Goal: Navigation & Orientation: Find specific page/section

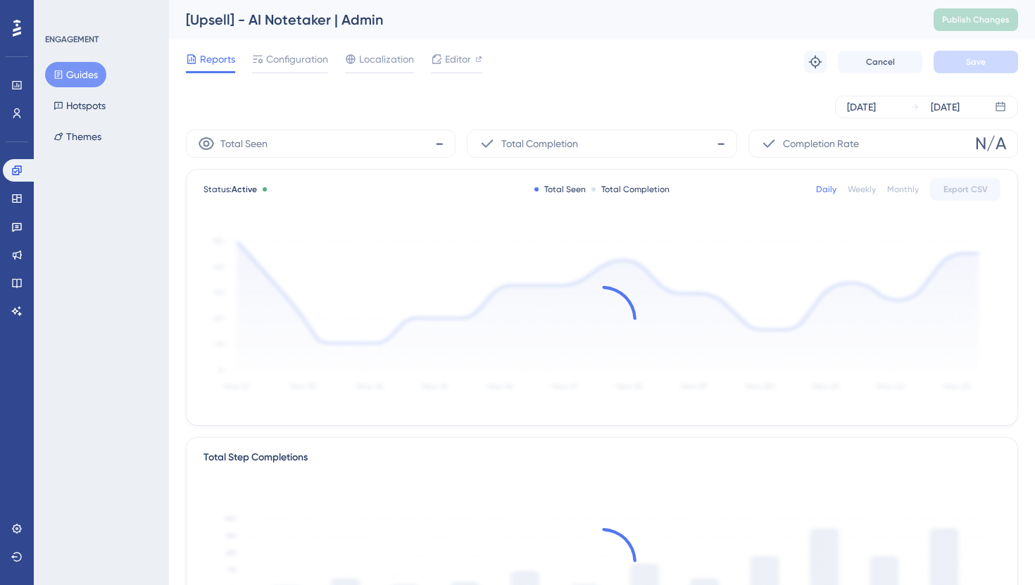
click at [292, 20] on div "[Upsell] - AI Notetaker | Admin" at bounding box center [542, 20] width 712 height 20
click at [303, 61] on span "Configuration" at bounding box center [297, 59] width 62 height 17
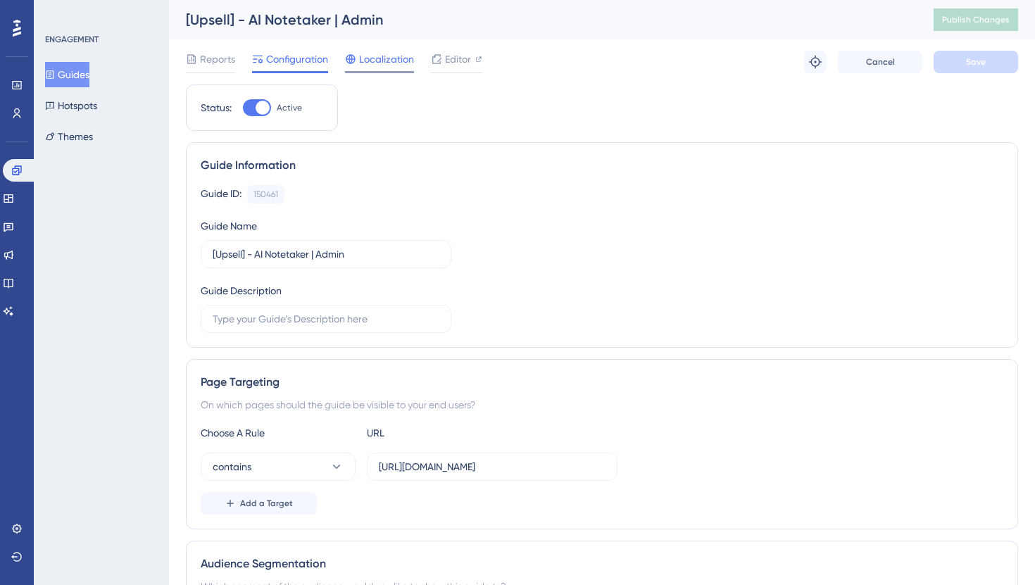
click at [387, 62] on span "Localization" at bounding box center [386, 59] width 55 height 17
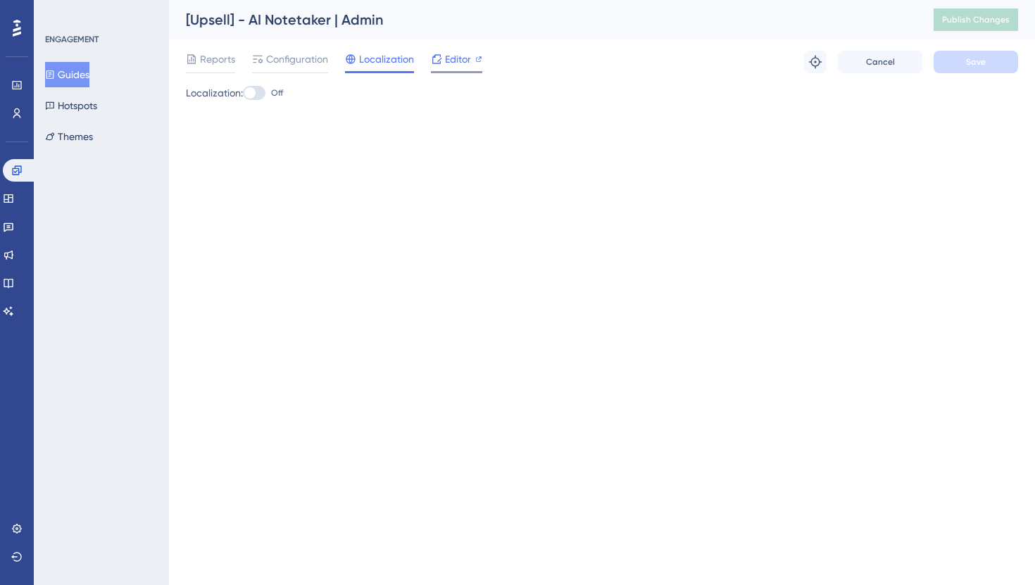
click at [456, 56] on span "Editor" at bounding box center [458, 59] width 26 height 17
click at [234, 57] on span "Reports" at bounding box center [217, 59] width 35 height 17
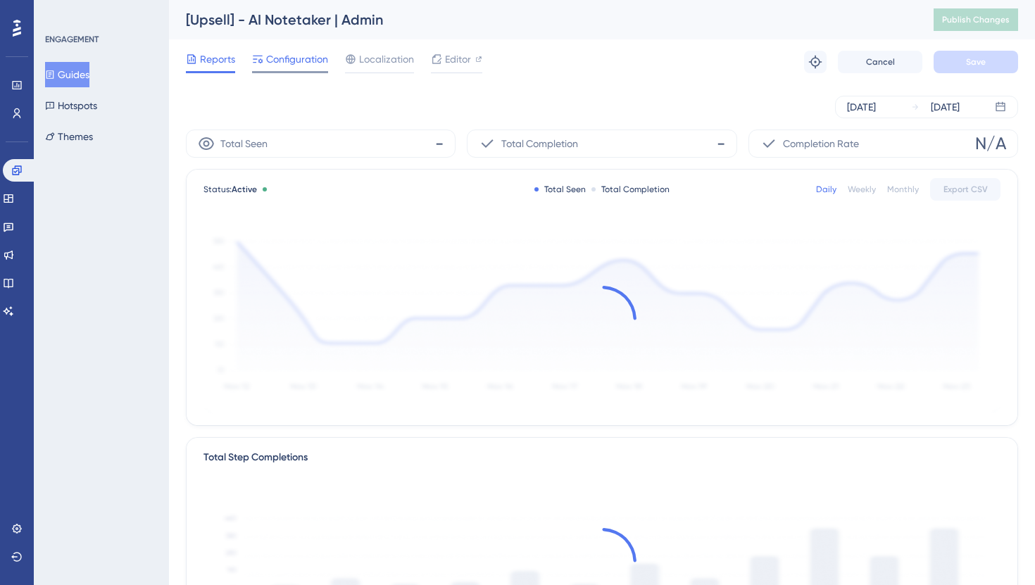
click at [287, 63] on span "Configuration" at bounding box center [297, 59] width 62 height 17
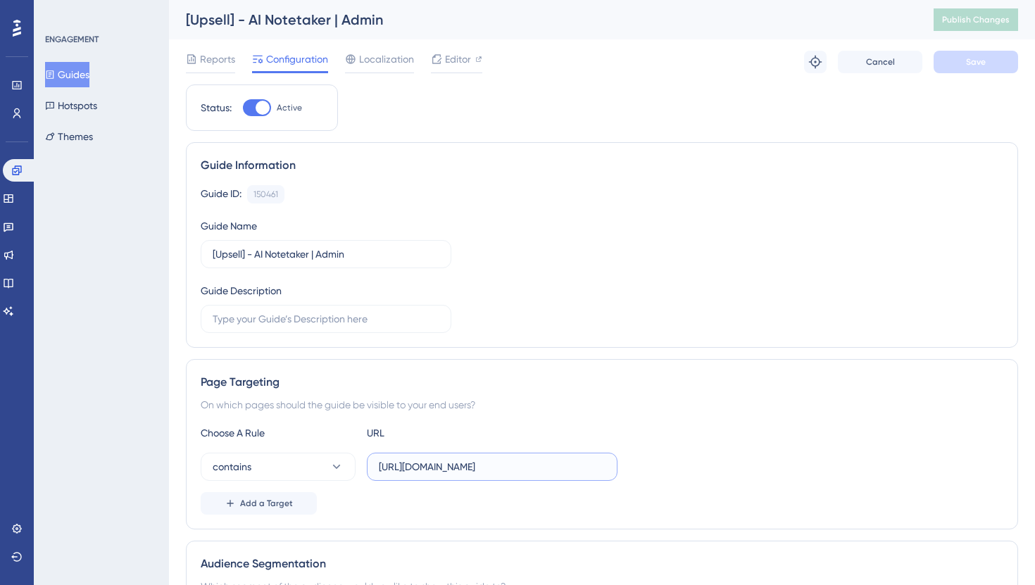
click at [417, 461] on input "https://app-pr-7708.preview.manatal-staging.com/administration/features/ai-note…" at bounding box center [492, 466] width 227 height 15
click at [454, 64] on span "Editor" at bounding box center [458, 59] width 26 height 17
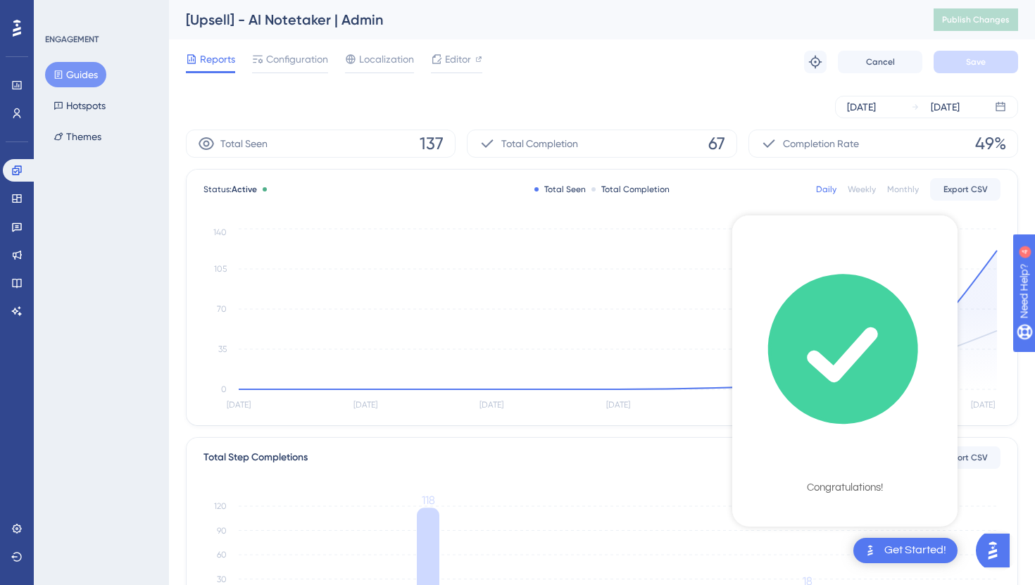
click at [654, 524] on div "Get Started!" at bounding box center [905, 550] width 104 height 25
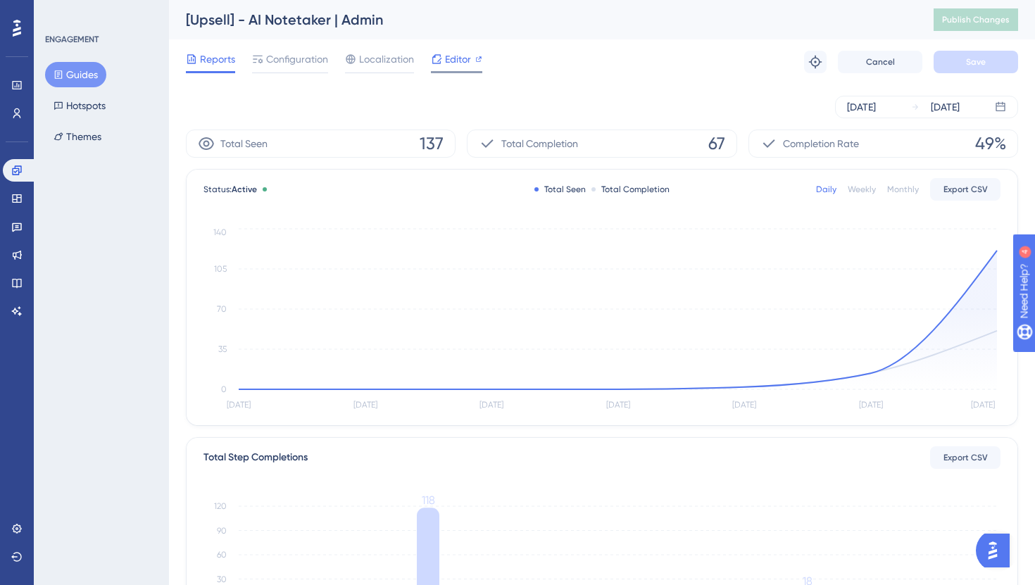
click at [458, 56] on span "Editor" at bounding box center [458, 59] width 26 height 17
